Goal: Information Seeking & Learning: Learn about a topic

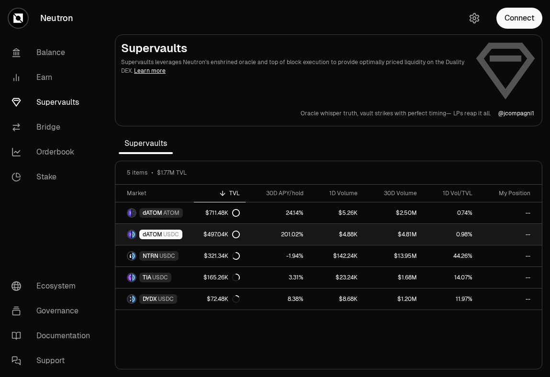
click at [255, 235] on link "201.02%" at bounding box center [278, 234] width 64 height 21
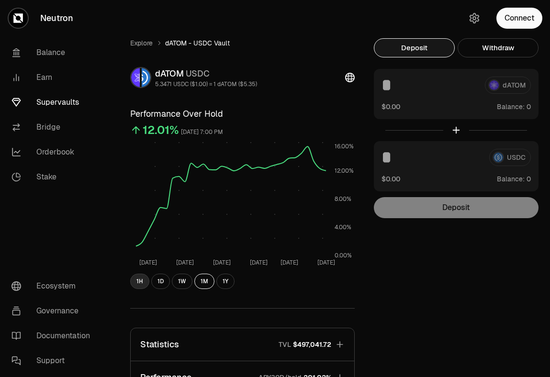
click at [141, 282] on button "1H" at bounding box center [139, 281] width 19 height 15
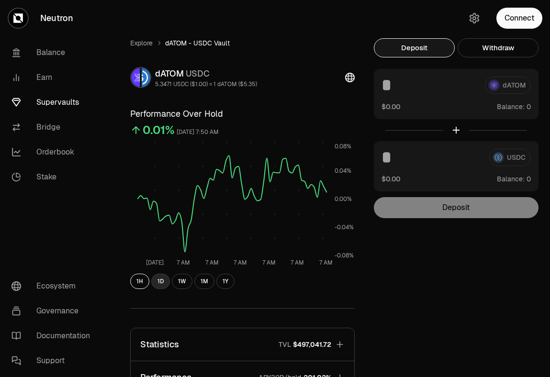
click at [161, 281] on button "1D" at bounding box center [160, 281] width 19 height 15
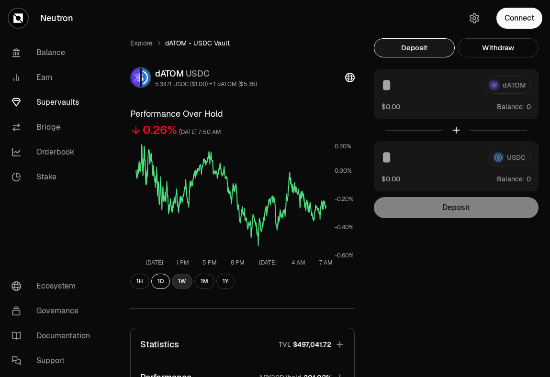
click at [181, 284] on button "1W" at bounding box center [182, 281] width 21 height 15
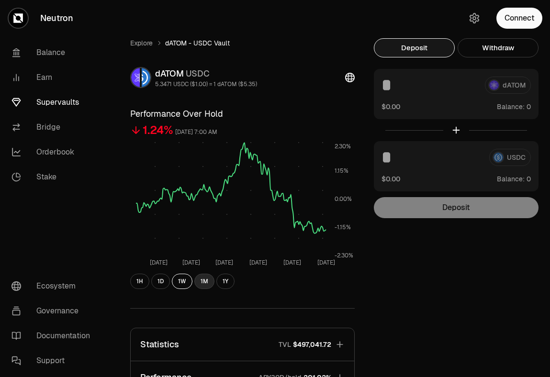
click at [202, 284] on button "1M" at bounding box center [204, 281] width 20 height 15
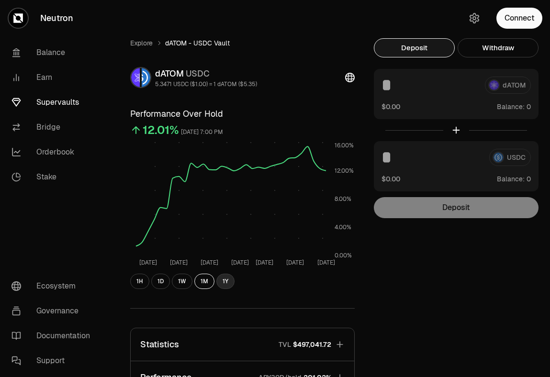
click at [228, 282] on button "1Y" at bounding box center [225, 281] width 18 height 15
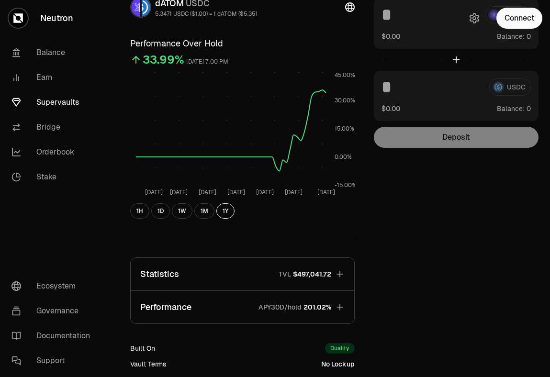
scroll to position [71, 0]
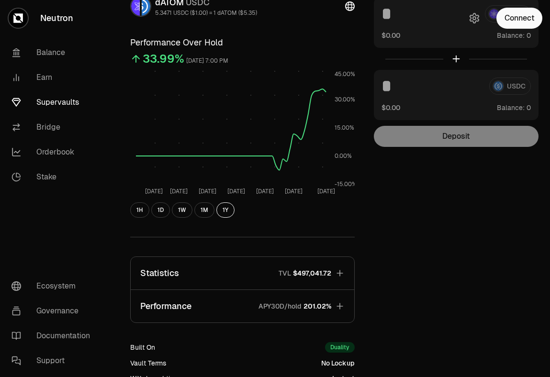
click at [345, 269] on button "Statistics TVL $497,041.72" at bounding box center [243, 273] width 224 height 33
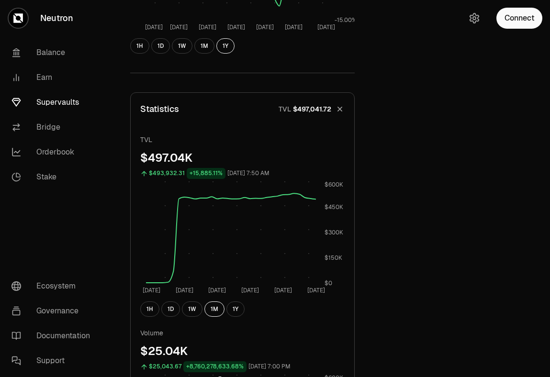
scroll to position [248, 0]
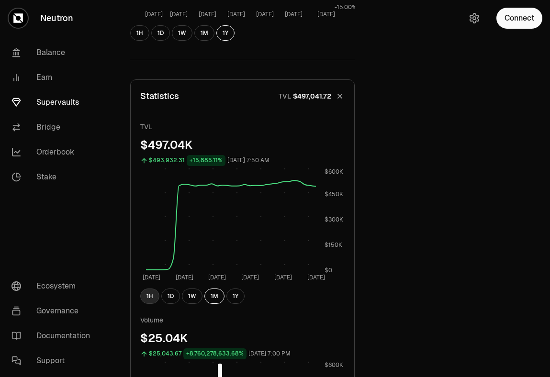
click at [155, 294] on button "1H" at bounding box center [149, 296] width 19 height 15
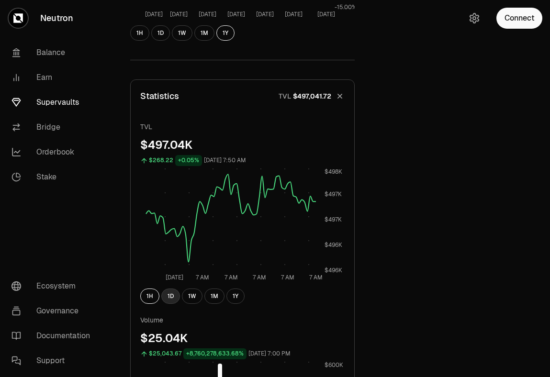
click at [170, 295] on button "1D" at bounding box center [170, 296] width 19 height 15
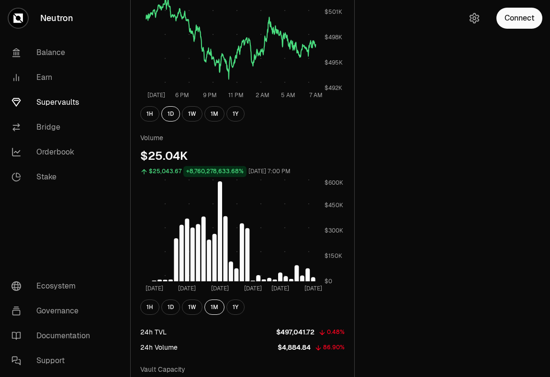
scroll to position [434, 0]
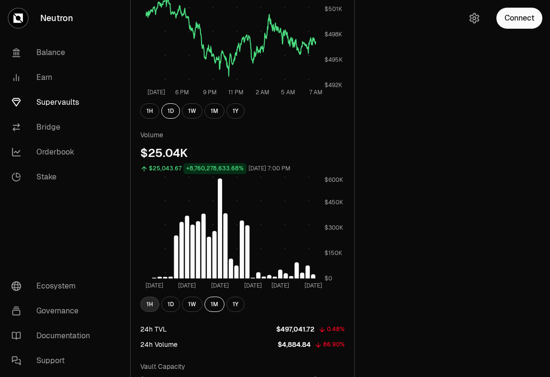
click at [145, 303] on button "1H" at bounding box center [149, 304] width 19 height 15
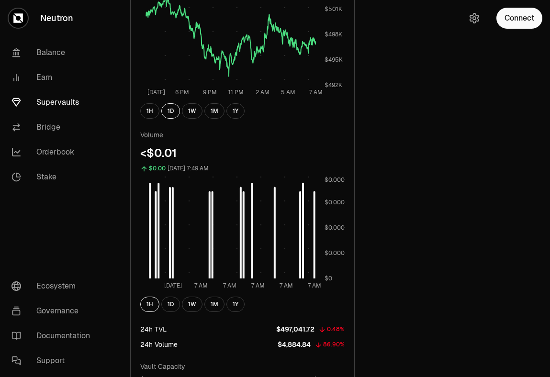
click at [160, 303] on div "1H 1D 1W 1M 1Y" at bounding box center [242, 304] width 204 height 15
click at [168, 305] on button "1D" at bounding box center [170, 304] width 19 height 15
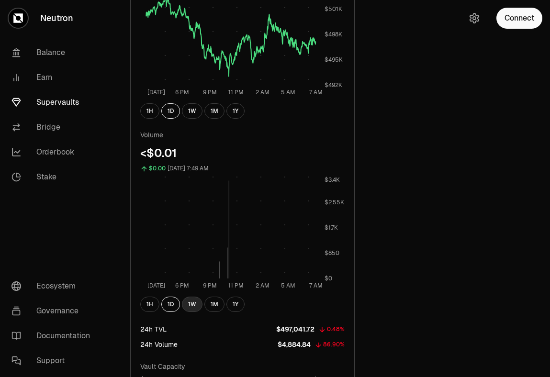
click at [192, 305] on button "1W" at bounding box center [192, 304] width 21 height 15
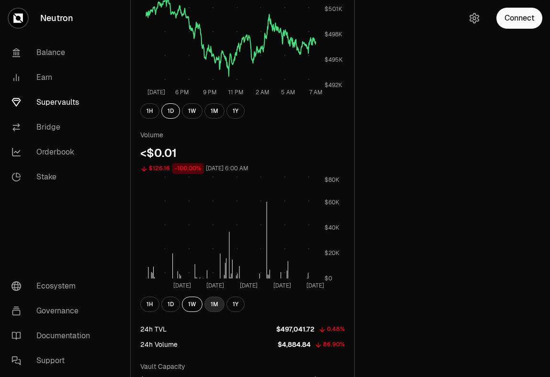
click at [216, 306] on button "1M" at bounding box center [214, 304] width 20 height 15
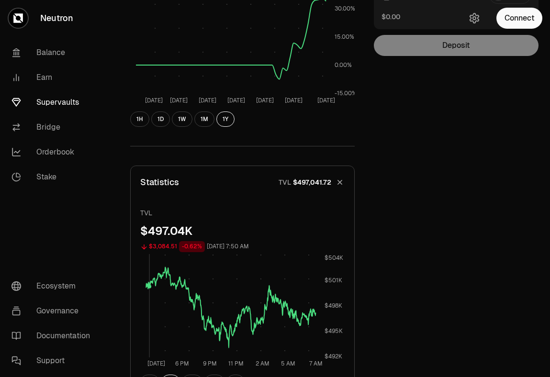
scroll to position [103, 0]
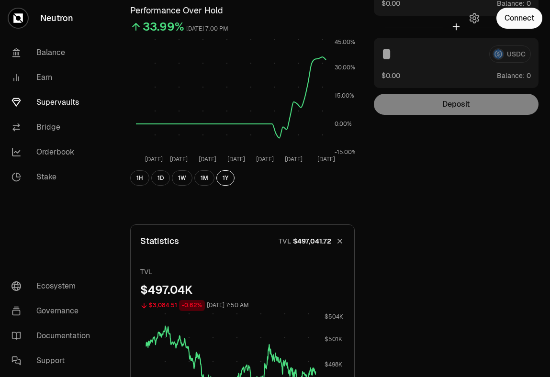
click at [339, 241] on icon "button" at bounding box center [340, 241] width 9 height 9
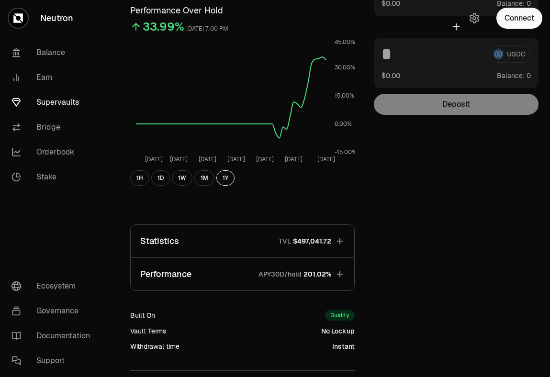
click at [344, 274] on icon "button" at bounding box center [340, 274] width 10 height 10
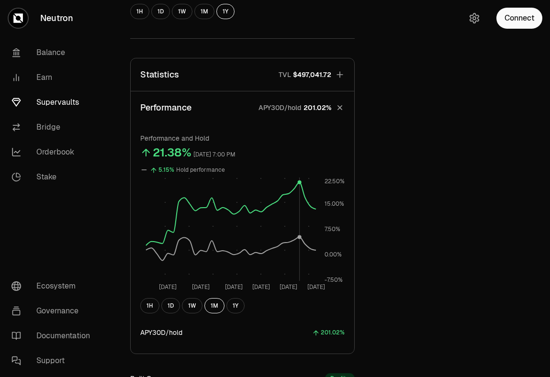
scroll to position [272, 0]
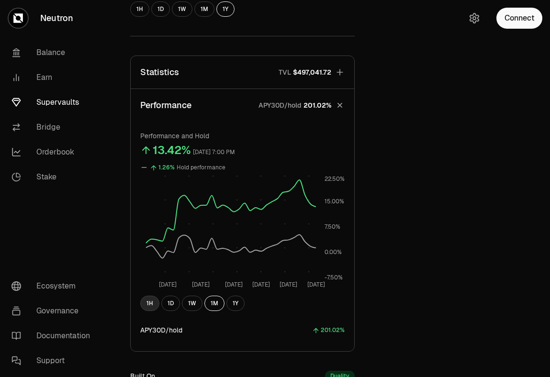
click at [150, 301] on button "1H" at bounding box center [149, 303] width 19 height 15
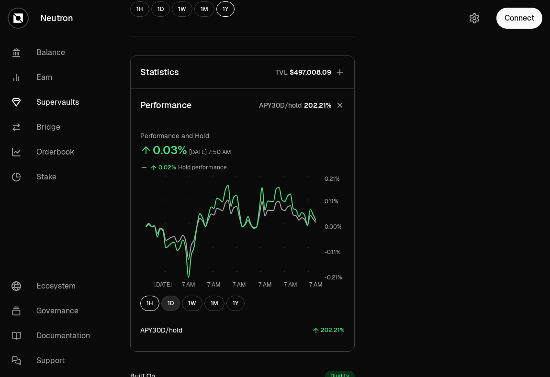
click at [170, 303] on button "1D" at bounding box center [170, 303] width 19 height 15
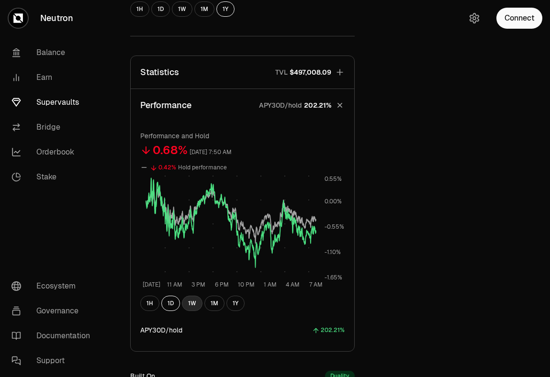
click at [191, 305] on button "1W" at bounding box center [192, 303] width 21 height 15
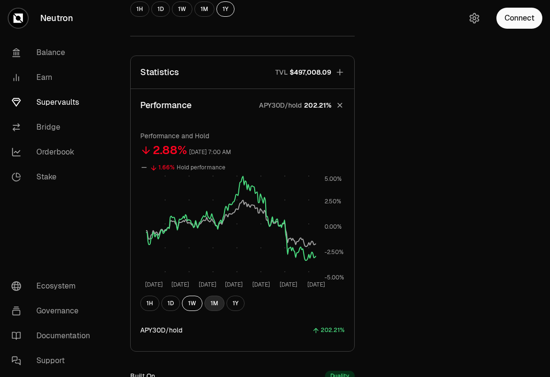
click at [213, 306] on button "1M" at bounding box center [214, 303] width 20 height 15
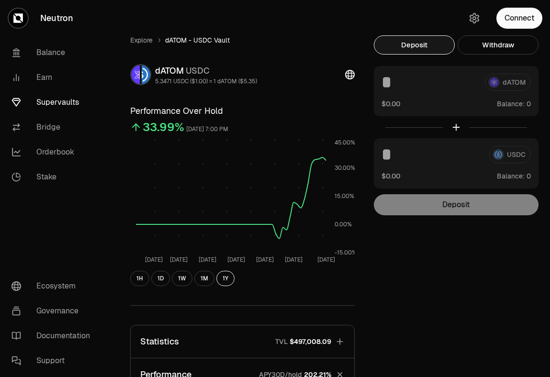
scroll to position [0, 0]
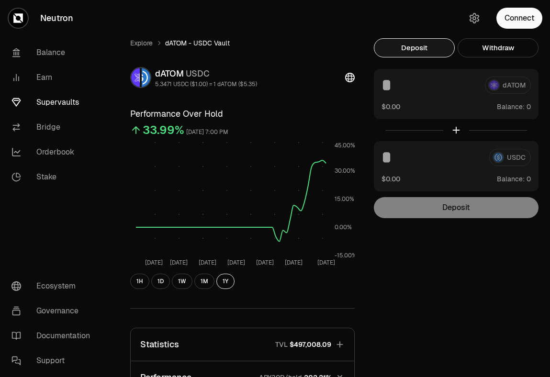
click at [329, 78] on div "dATOM USDC 5.3471 USDC ($1.00) = 1 dATOM ($5.35)" at bounding box center [242, 77] width 224 height 21
click at [350, 75] on icon at bounding box center [350, 78] width 10 height 10
click at [522, 14] on button "Connect" at bounding box center [519, 18] width 46 height 21
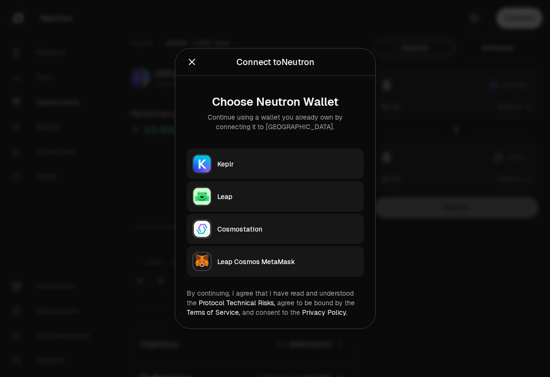
click at [301, 156] on button "Keplr" at bounding box center [275, 164] width 177 height 31
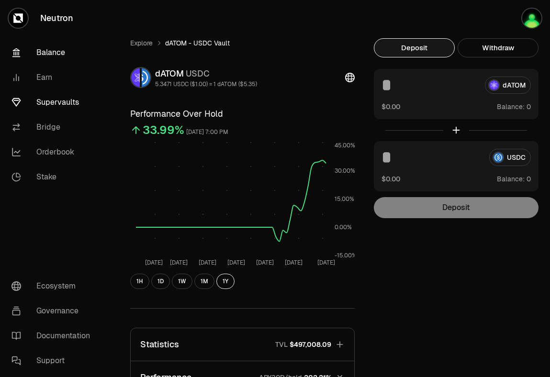
click at [37, 56] on link "Balance" at bounding box center [54, 52] width 100 height 25
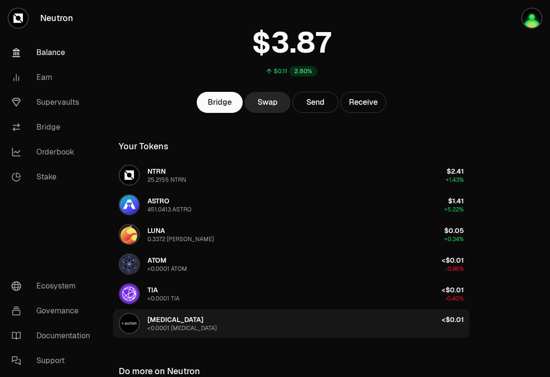
scroll to position [35, 0]
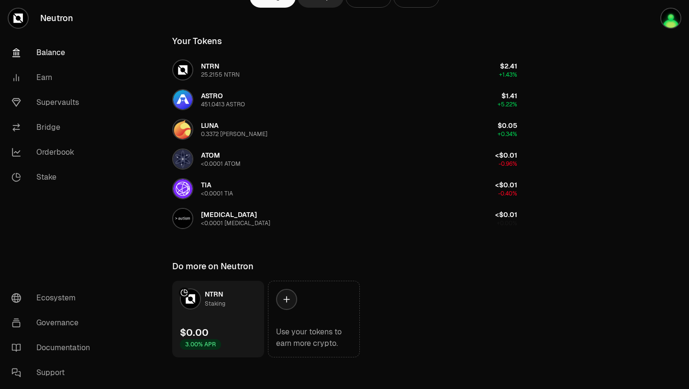
scroll to position [162, 0]
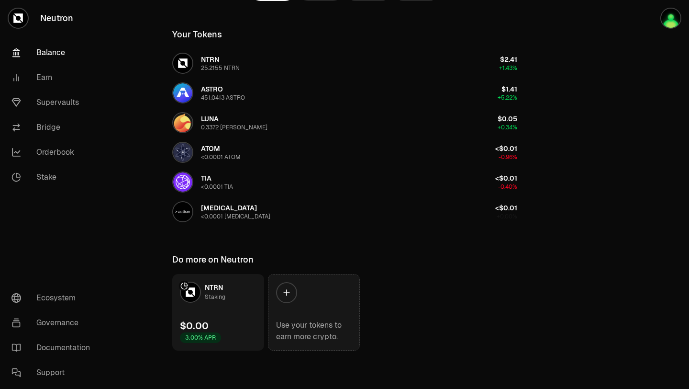
click at [282, 288] on icon at bounding box center [287, 293] width 10 height 10
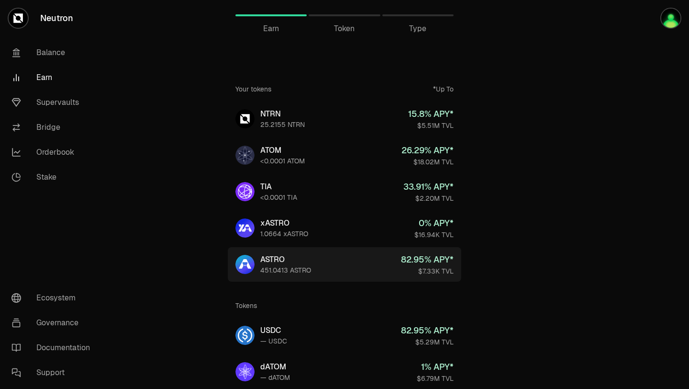
click at [358, 271] on link "ASTRO 451.0413 ASTRO 82.95 % APY* $7.33K TVL" at bounding box center [345, 264] width 234 height 34
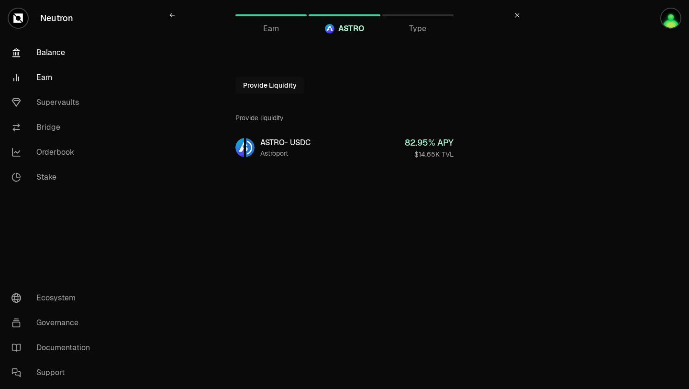
click at [51, 57] on link "Balance" at bounding box center [54, 52] width 100 height 25
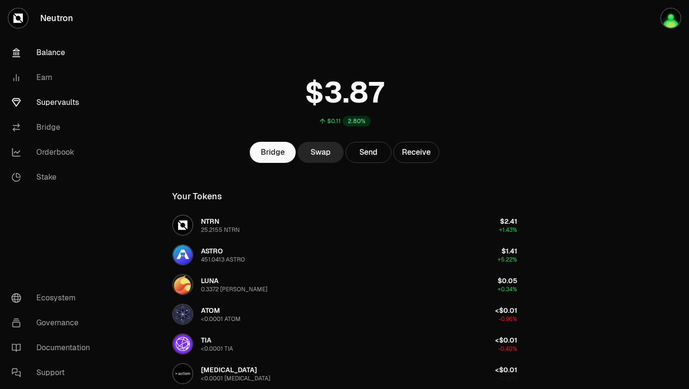
click at [55, 101] on link "Supervaults" at bounding box center [54, 102] width 100 height 25
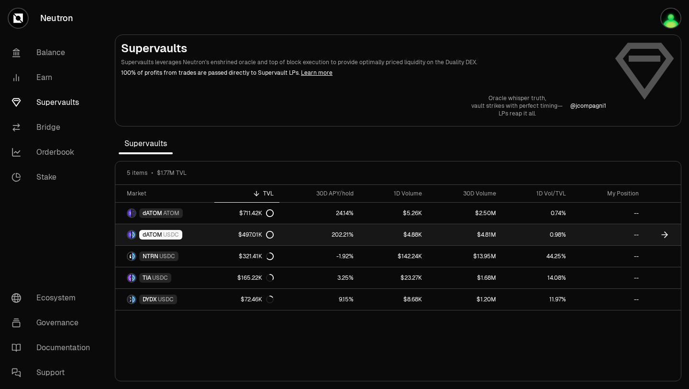
click at [549, 232] on icon at bounding box center [665, 235] width 10 height 10
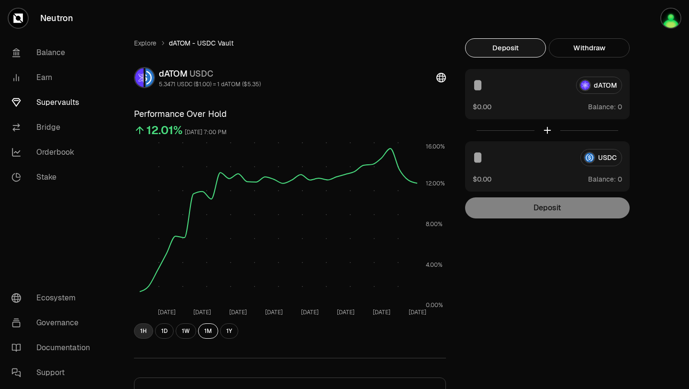
click at [140, 335] on button "1H" at bounding box center [143, 330] width 19 height 15
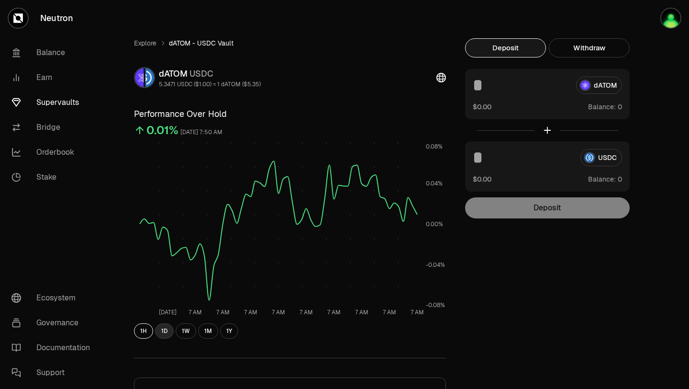
click at [161, 333] on button "1D" at bounding box center [164, 330] width 19 height 15
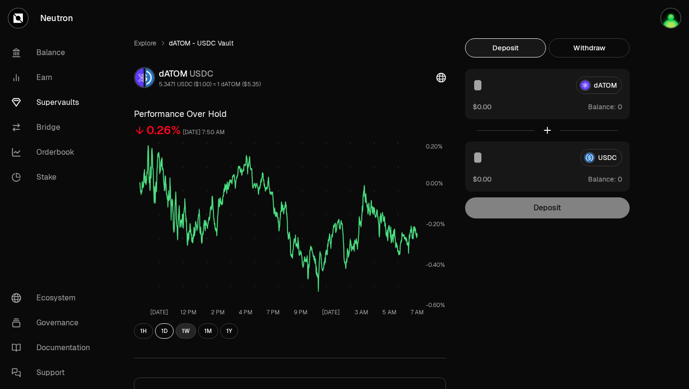
click at [185, 331] on button "1W" at bounding box center [186, 330] width 21 height 15
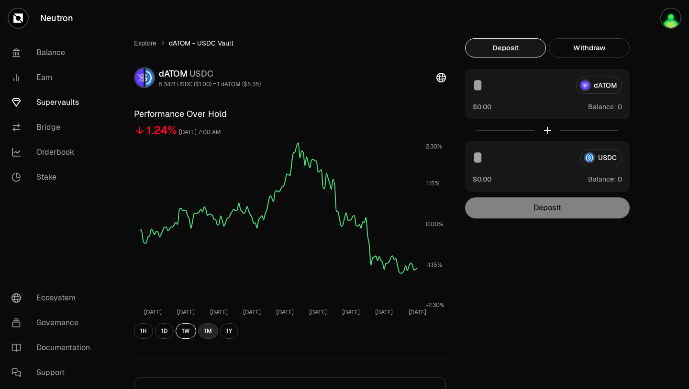
click at [207, 333] on button "1M" at bounding box center [208, 330] width 20 height 15
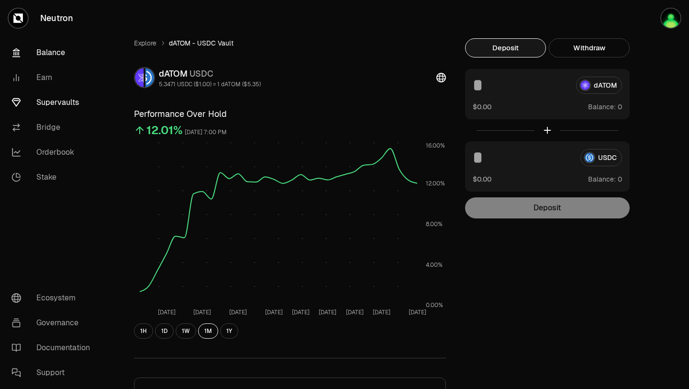
click at [48, 54] on link "Balance" at bounding box center [54, 52] width 100 height 25
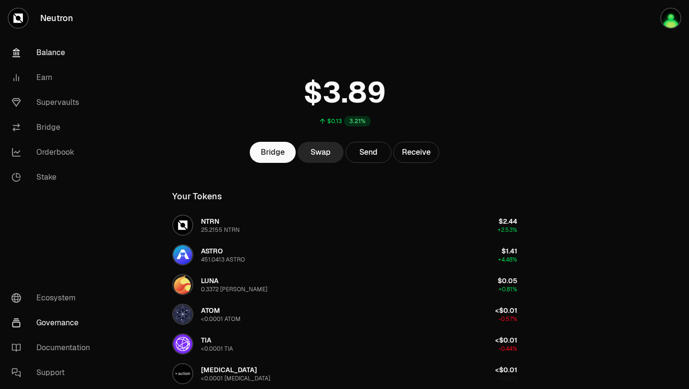
click at [54, 329] on link "Governance" at bounding box center [54, 322] width 100 height 25
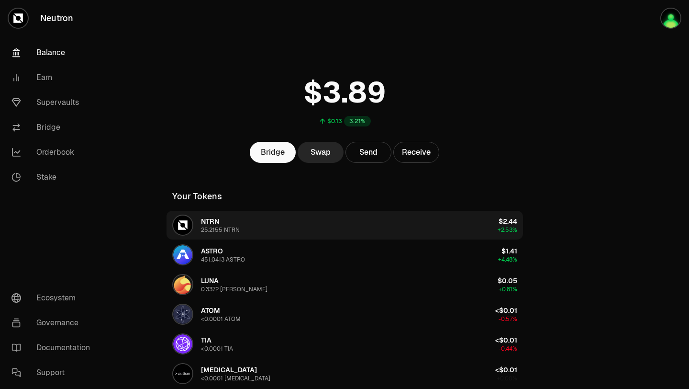
click at [247, 226] on button "NTRN 25.2155 NTRN $2.44 +2.53%" at bounding box center [345, 225] width 357 height 29
click at [213, 223] on span "NTRN" at bounding box center [210, 221] width 18 height 9
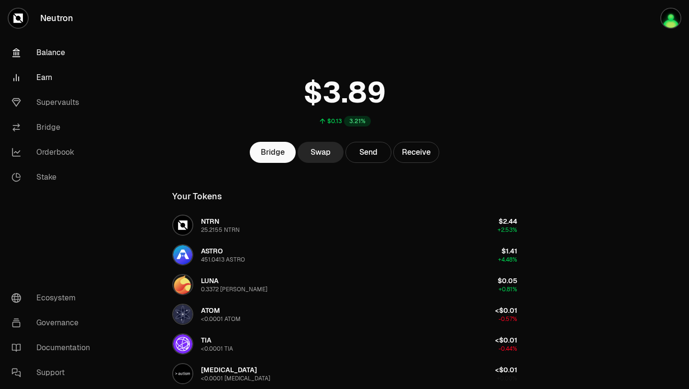
click at [48, 86] on link "Earn" at bounding box center [54, 77] width 100 height 25
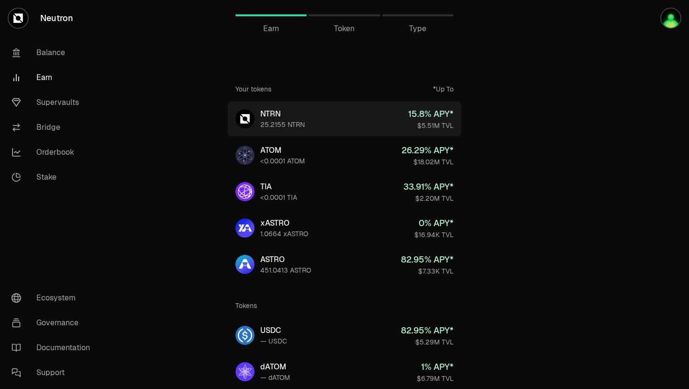
click at [305, 123] on link "NTRN 25.2155 NTRN 15.8 % APY* $5.51M TVL" at bounding box center [345, 118] width 234 height 34
